Goal: Communication & Community: Answer question/provide support

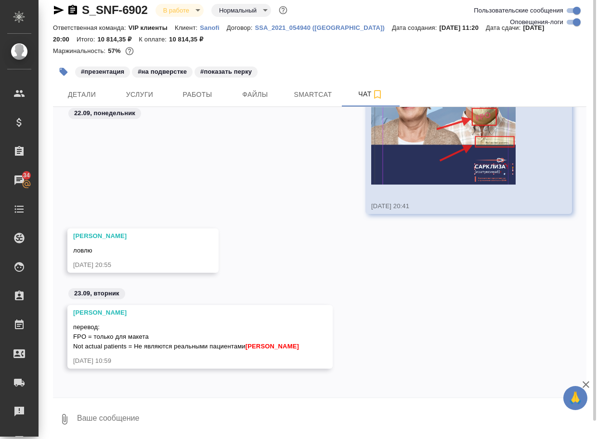
scroll to position [13, 0]
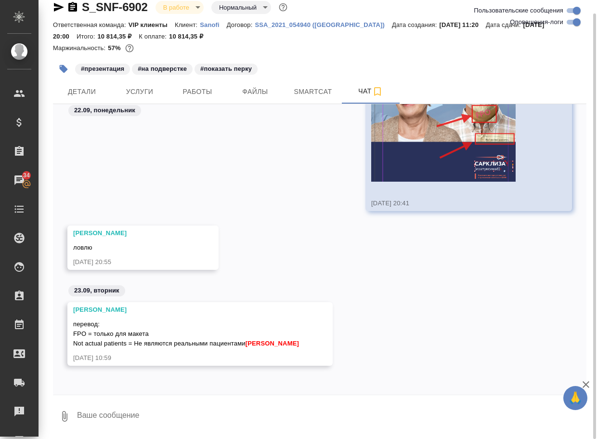
click at [110, 416] on textarea at bounding box center [331, 416] width 510 height 33
type textarea "спасибо"
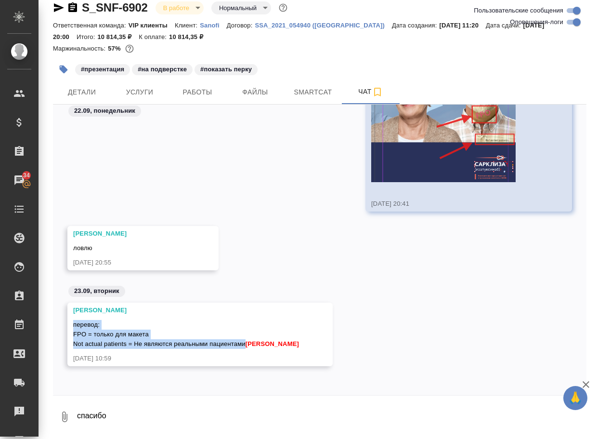
drag, startPoint x: 266, startPoint y: 333, endPoint x: 68, endPoint y: 317, distance: 198.6
click at [68, 317] on div "Горшкова Валентина перевод: FPO = только для макета Not actual patients = Не яв…" at bounding box center [199, 334] width 265 height 64
copy span "перевод: FPO = только для макета Not actual patients = Не являются реальными па…"
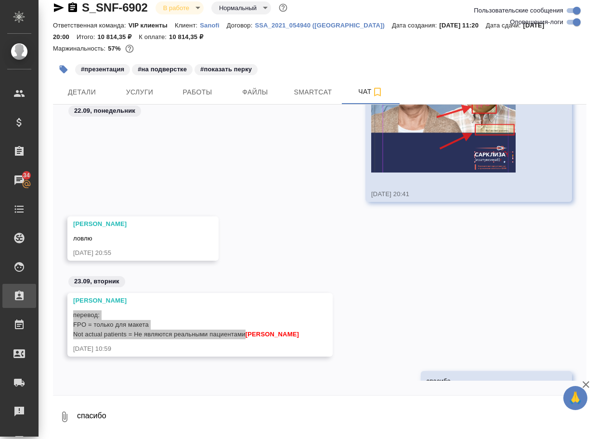
scroll to position [23926, 0]
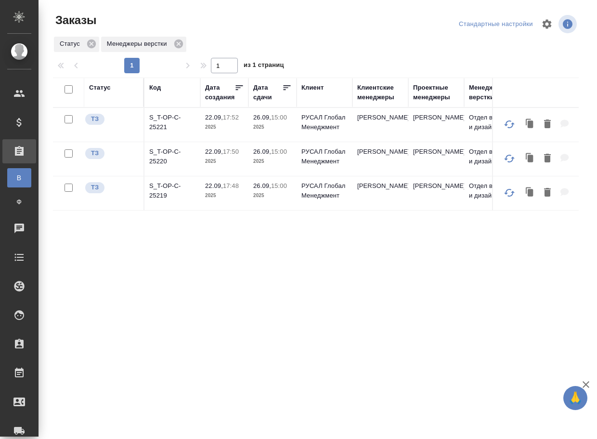
click at [197, 254] on div "Статус Код Дата создания Дата сдачи [PERSON_NAME] менеджеры Проектные менеджеры…" at bounding box center [316, 251] width 526 height 347
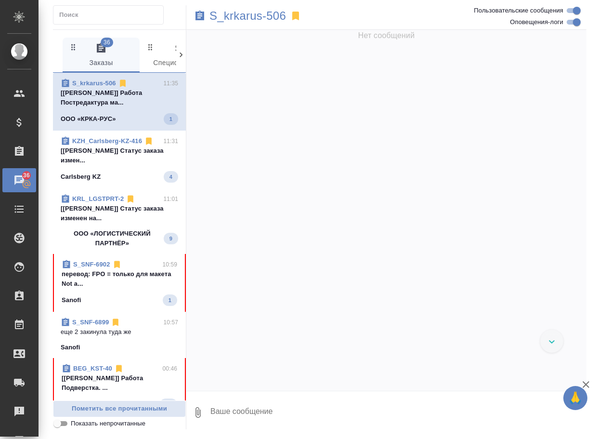
click at [97, 288] on p "перевод: FPO = только для макета Not a..." at bounding box center [120, 278] width 116 height 19
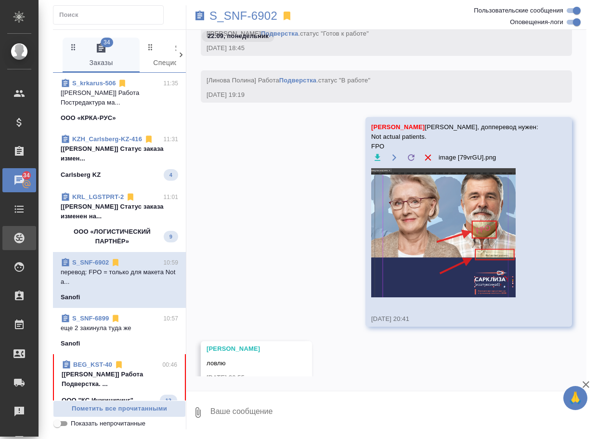
scroll to position [34046, 0]
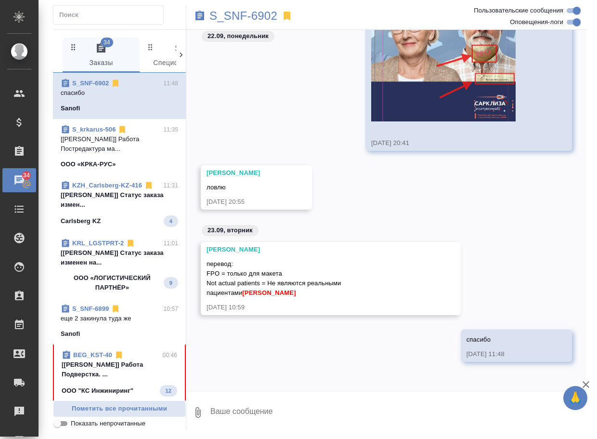
click at [93, 375] on p "[Смыслова Светлана] Работа Подверстка. ..." at bounding box center [120, 369] width 116 height 19
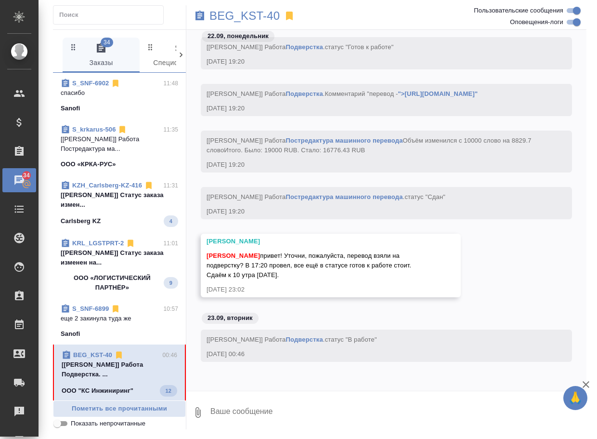
scroll to position [43238, 0]
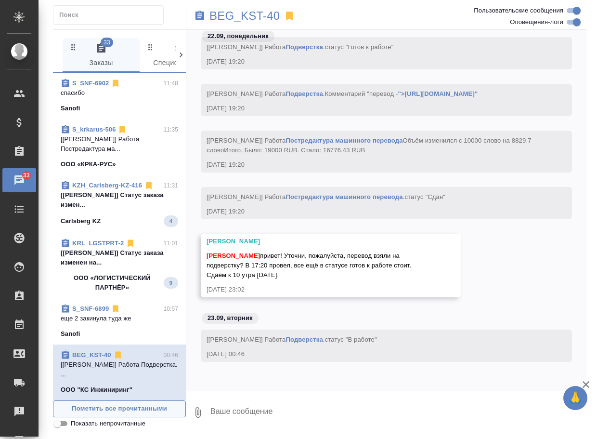
click at [100, 410] on span "Пометить все прочитанными" at bounding box center [119, 408] width 122 height 11
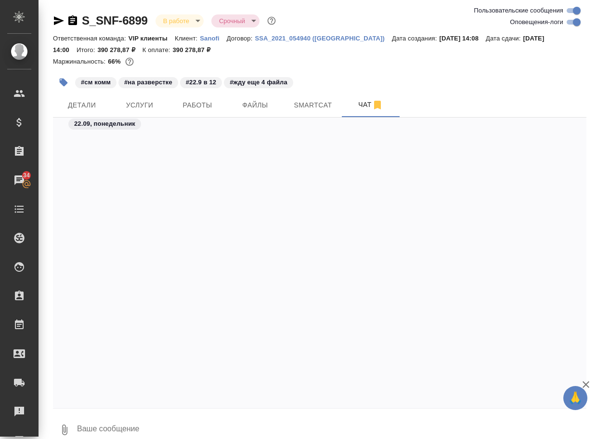
scroll to position [64962, 0]
